Goal: Task Accomplishment & Management: Use online tool/utility

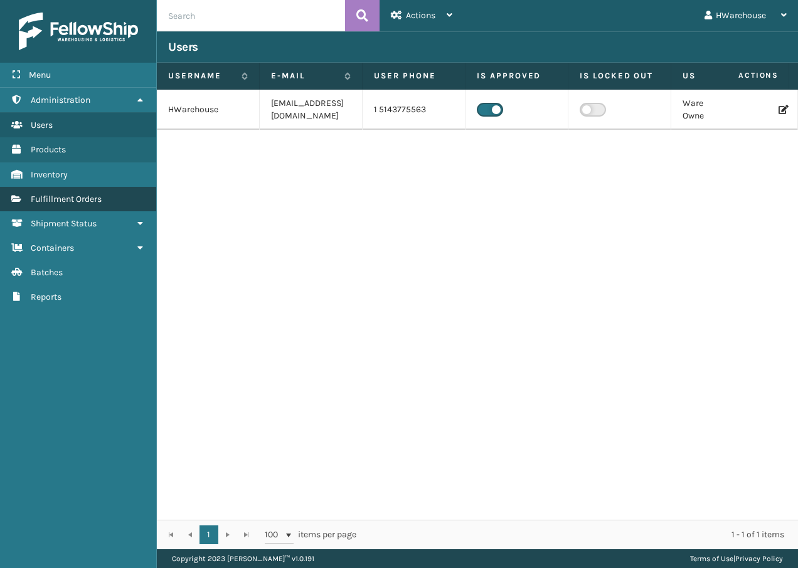
click at [88, 198] on span "Fulfillment Orders" at bounding box center [66, 199] width 71 height 11
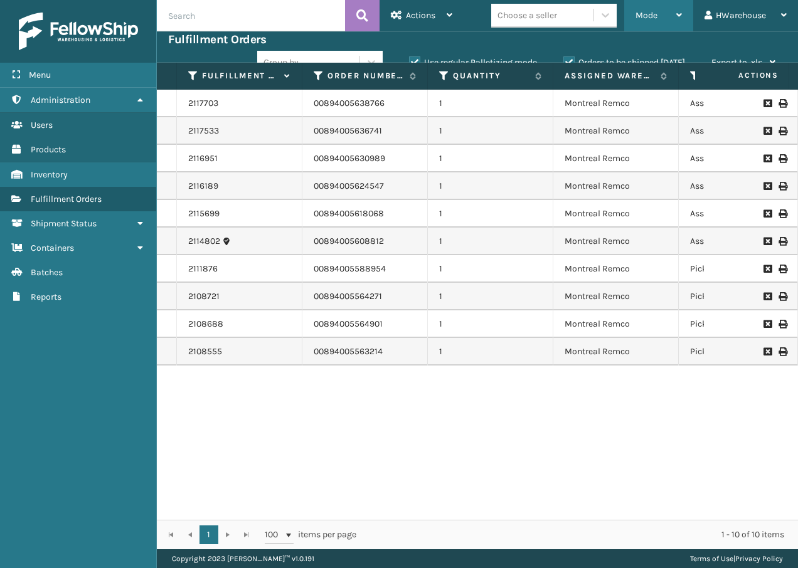
click at [634, 18] on div "Mode Regular Mode Picking Mode Labeling Mode Palletizing Mode Exit Scan Mode" at bounding box center [658, 15] width 69 height 31
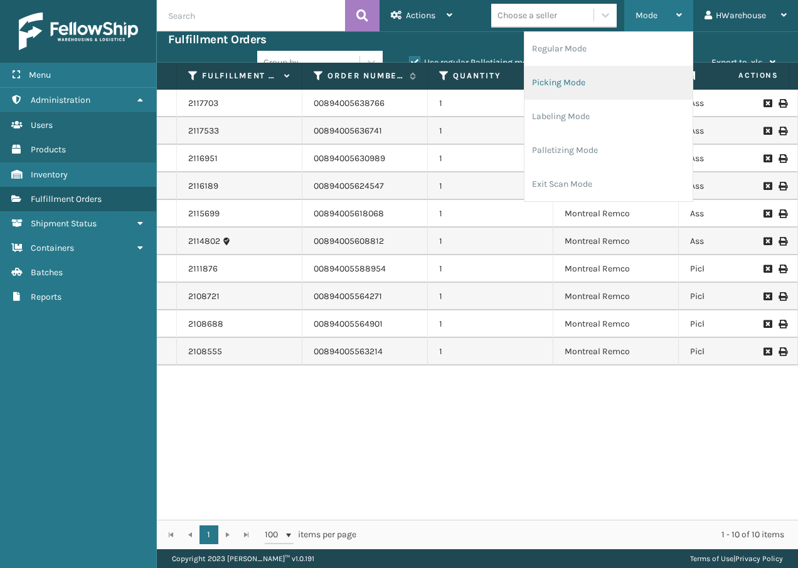
click at [583, 78] on li "Picking Mode" at bounding box center [608, 83] width 168 height 34
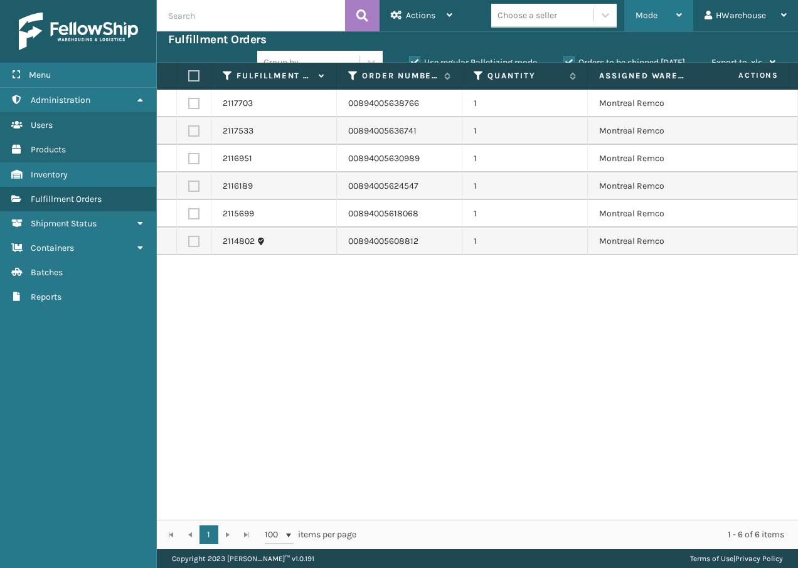
click at [654, 21] on div "Mode" at bounding box center [659, 15] width 46 height 31
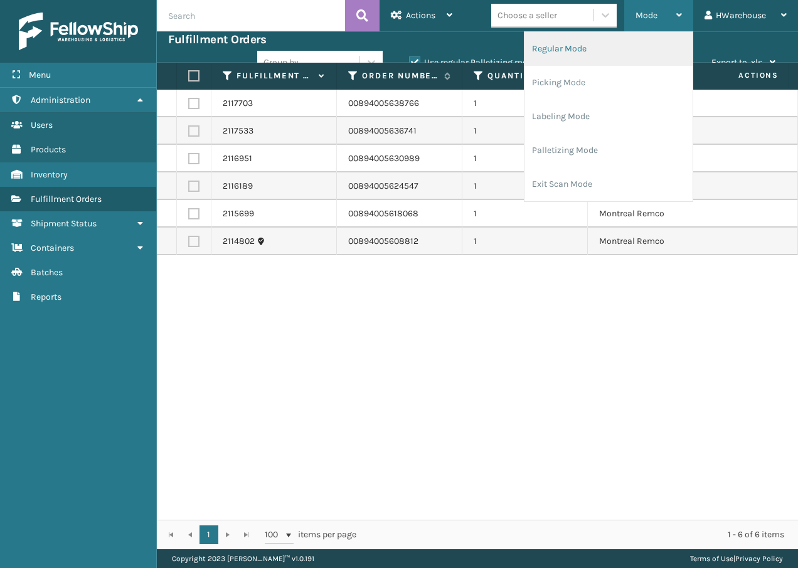
click at [632, 44] on li "Regular Mode" at bounding box center [608, 49] width 168 height 34
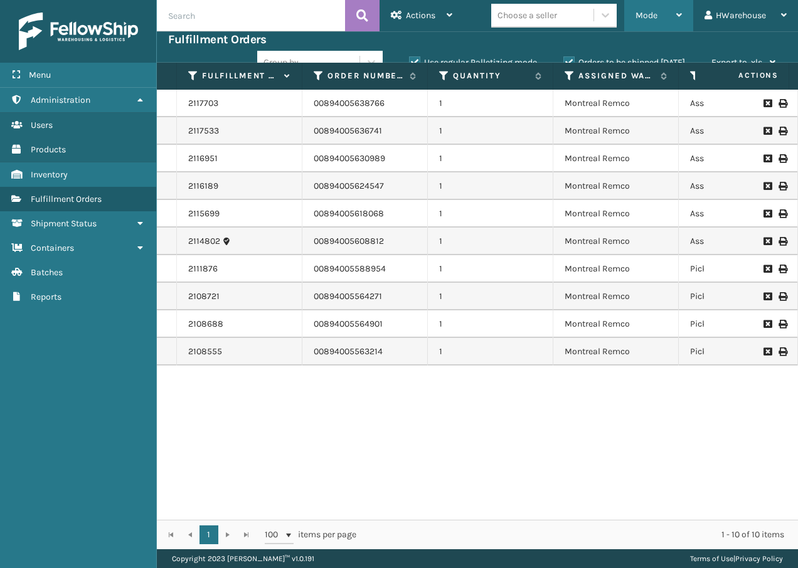
click at [633, 7] on div "Mode Regular Mode Picking Mode Labeling Mode Palletizing Mode Exit Scan Mode" at bounding box center [658, 15] width 69 height 31
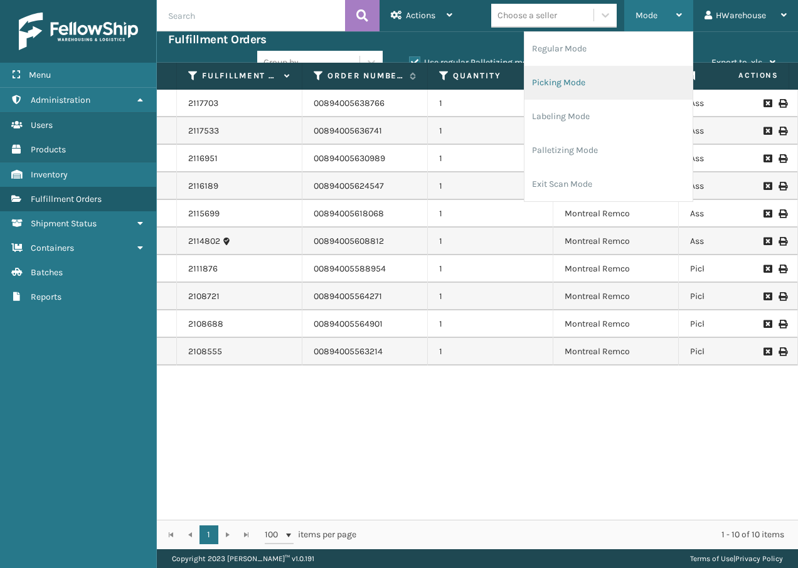
click at [623, 82] on li "Picking Mode" at bounding box center [608, 83] width 168 height 34
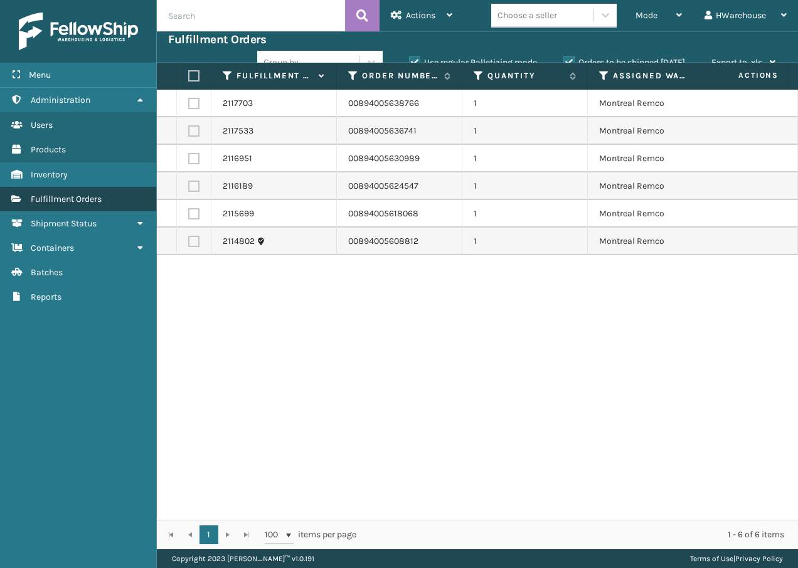
click at [112, 195] on link "Fulfillment Orders" at bounding box center [78, 199] width 156 height 24
